Goal: Task Accomplishment & Management: Manage account settings

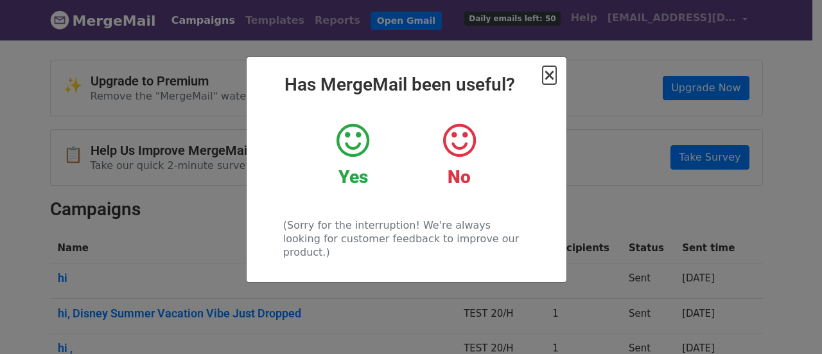
click at [550, 78] on span "×" at bounding box center [549, 75] width 13 height 18
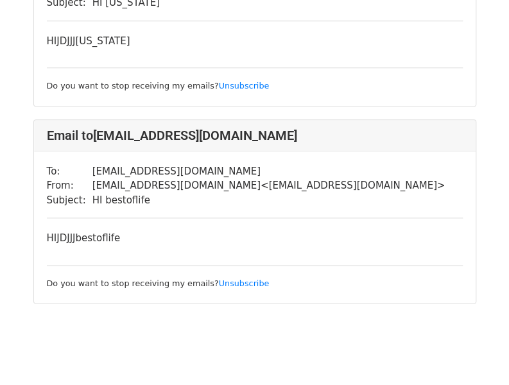
scroll to position [398, 0]
